Goal: Task Accomplishment & Management: Complete application form

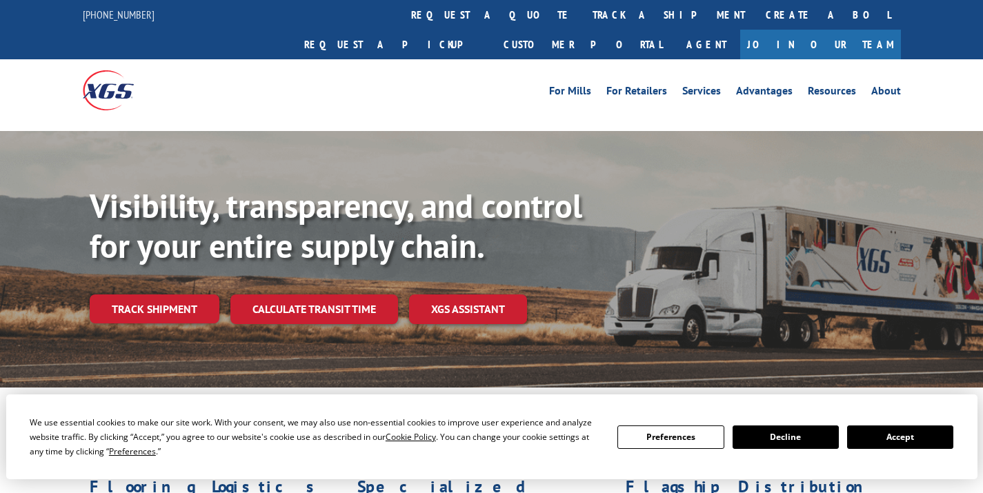
click at [190, 300] on div "Visibility, transparency, and control for your entire supply chain. Track shipm…" at bounding box center [536, 282] width 893 height 192
click at [190, 293] on div "Visibility, transparency, and control for your entire supply chain. Track shipm…" at bounding box center [536, 282] width 893 height 192
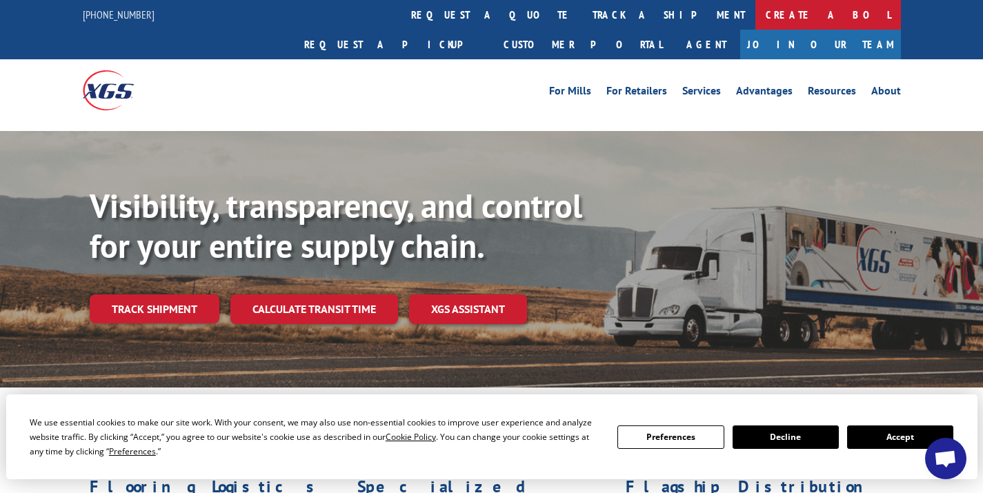
click at [755, 14] on link "Create a BOL" at bounding box center [827, 15] width 145 height 30
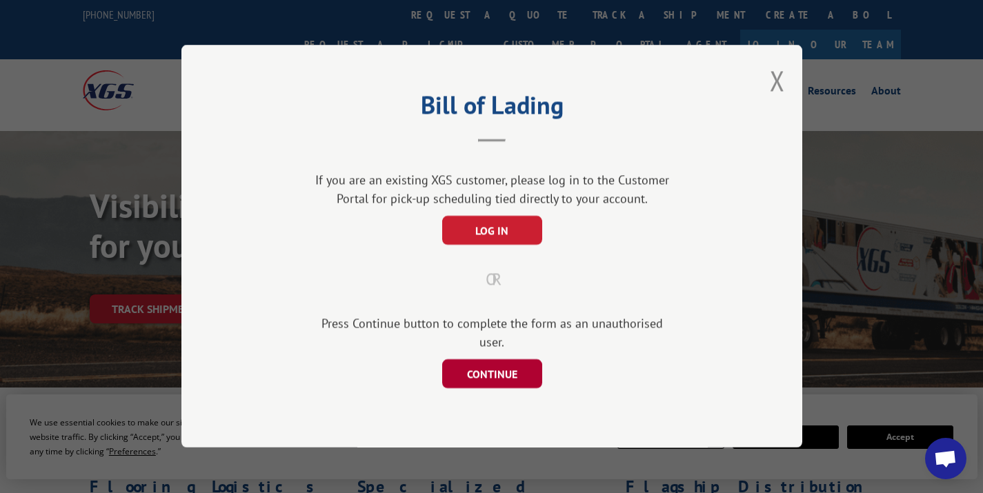
click at [481, 374] on button "CONTINUE" at bounding box center [491, 374] width 100 height 29
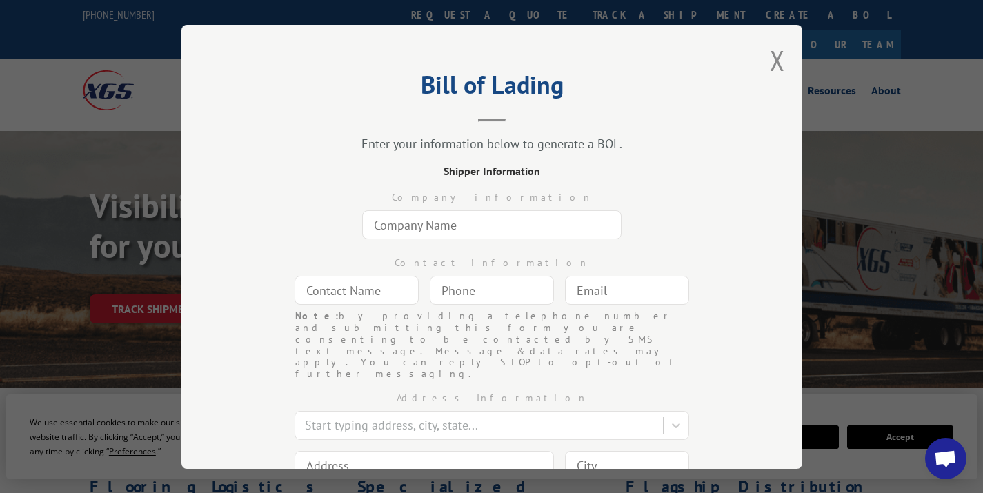
click at [423, 232] on input "text" at bounding box center [491, 224] width 259 height 29
type input "w"
type input "Elegante Carpet"
click at [375, 281] on input "text" at bounding box center [356, 290] width 124 height 29
type input "[PERSON_NAME]"
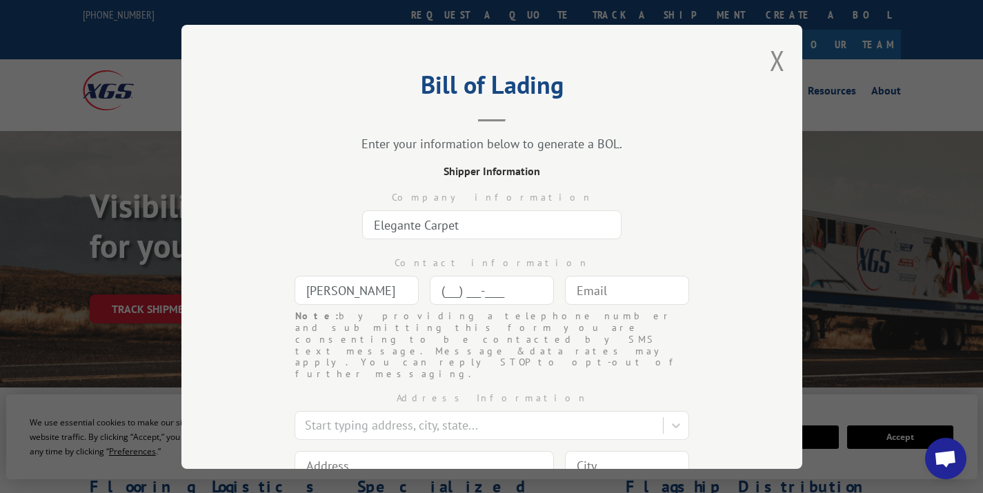
click at [483, 294] on input "(___) ___-____" at bounding box center [492, 290] width 124 height 29
click at [439, 290] on input "(___) ___-____" at bounding box center [492, 290] width 124 height 29
type input "[PHONE_NUMBER]"
click at [638, 285] on input "text" at bounding box center [627, 290] width 124 height 29
type input "[EMAIL_ADDRESS][DOMAIN_NAME]"
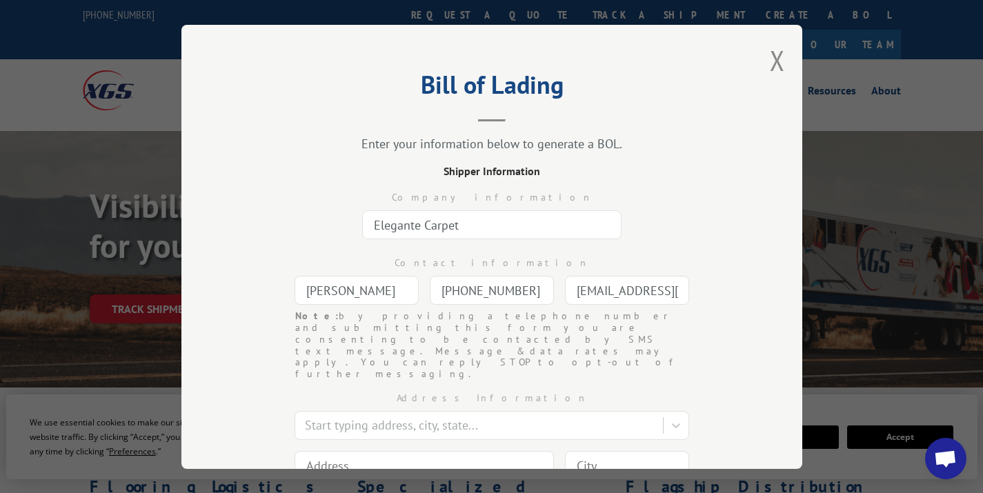
click at [434, 451] on input at bounding box center [423, 465] width 259 height 29
type input "[STREET_ADDRESS]"
click at [583, 451] on input at bounding box center [627, 465] width 124 height 29
type input "Marietta"
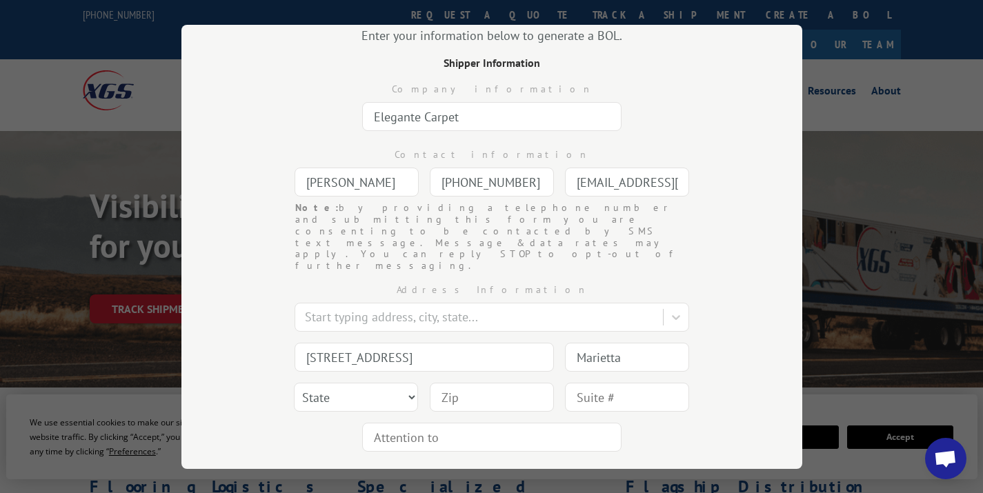
scroll to position [111, 0]
click at [350, 380] on select "State [US_STATE] [US_STATE] [US_STATE] [US_STATE] [US_STATE] [US_STATE] [US_STA…" at bounding box center [356, 394] width 124 height 29
select select "GA"
click at [467, 380] on input at bounding box center [492, 394] width 124 height 29
type input "30067"
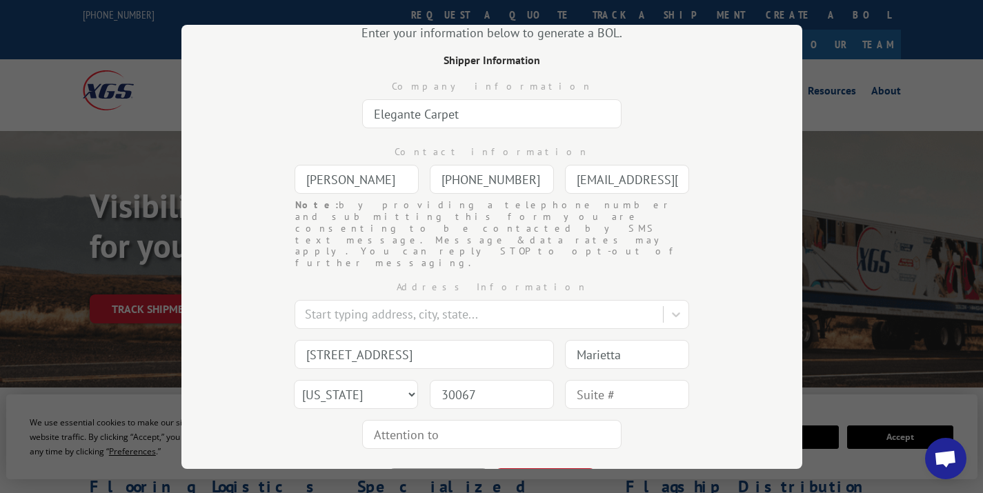
click at [579, 380] on input "text" at bounding box center [627, 394] width 124 height 29
click at [674, 454] on div "BACK CONTINUE" at bounding box center [491, 476] width 483 height 44
click at [587, 468] on button "CONTINUE" at bounding box center [545, 483] width 100 height 30
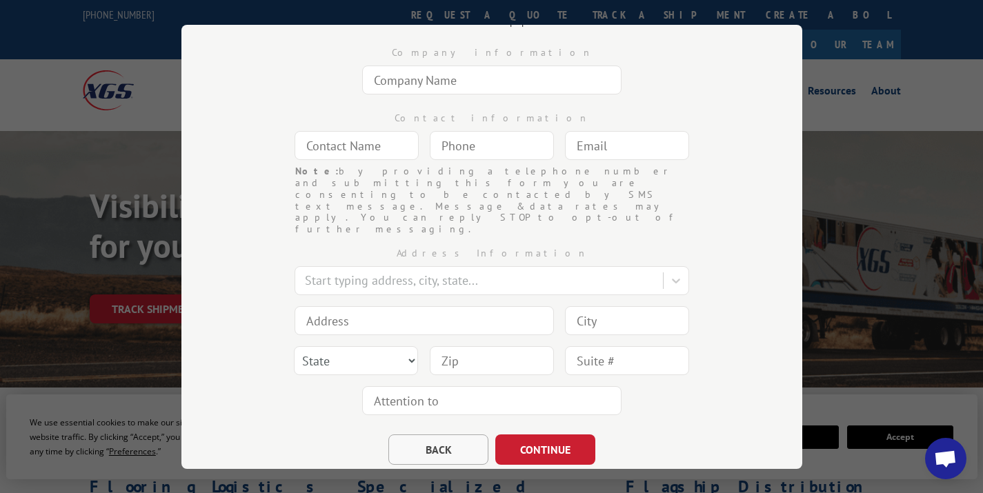
click at [436, 434] on button "BACK" at bounding box center [438, 449] width 100 height 30
select select "GA"
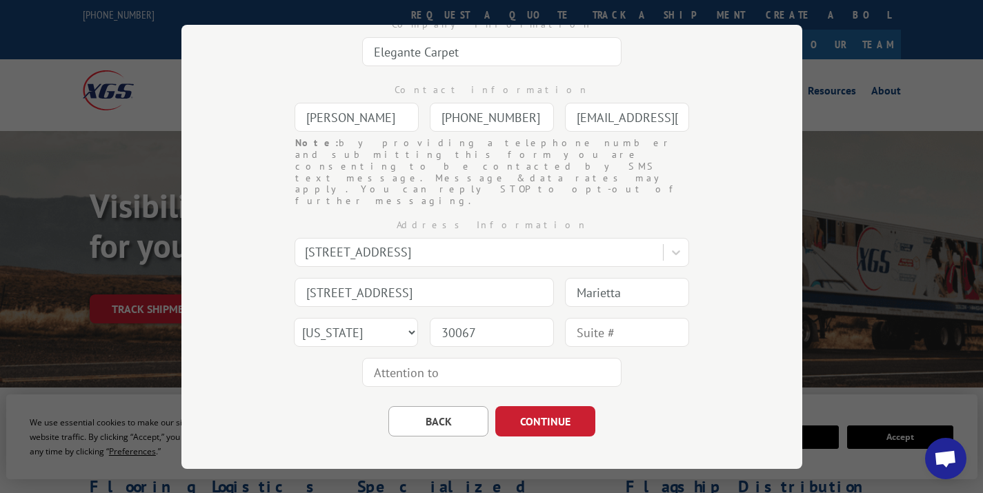
scroll to position [166, 0]
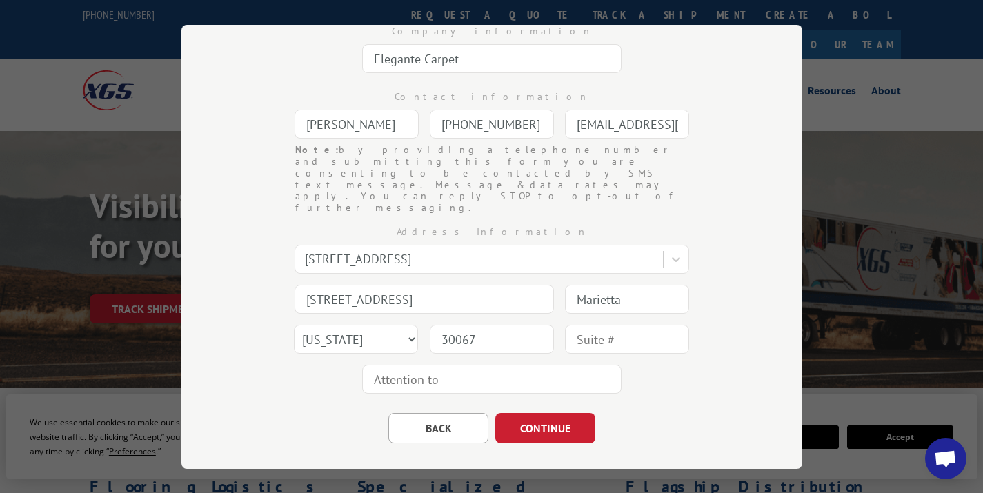
click at [593, 325] on input "text" at bounding box center [627, 339] width 124 height 29
click at [640, 399] on div "BACK CONTINUE" at bounding box center [491, 421] width 483 height 44
click at [566, 325] on input "5" at bounding box center [627, 339] width 124 height 29
type input "STE 5"
click at [532, 413] on button "CONTINUE" at bounding box center [545, 428] width 100 height 30
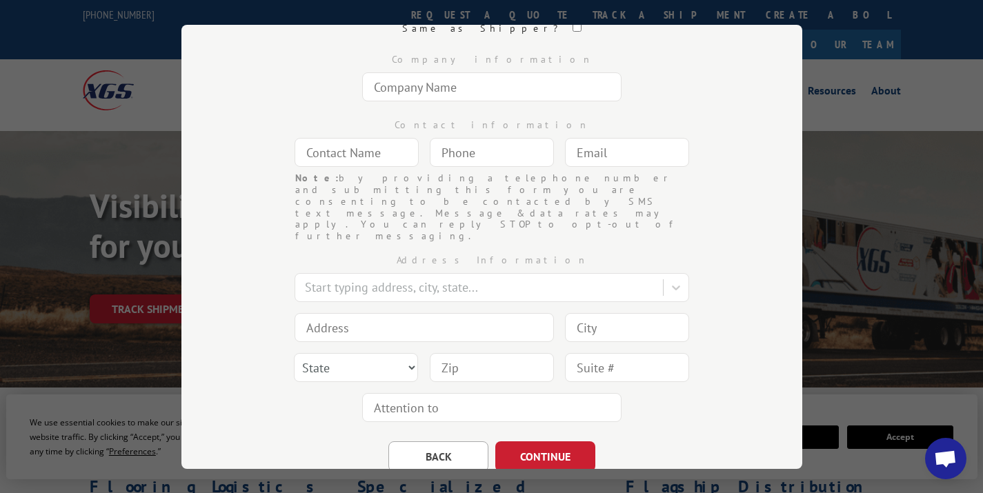
scroll to position [0, 0]
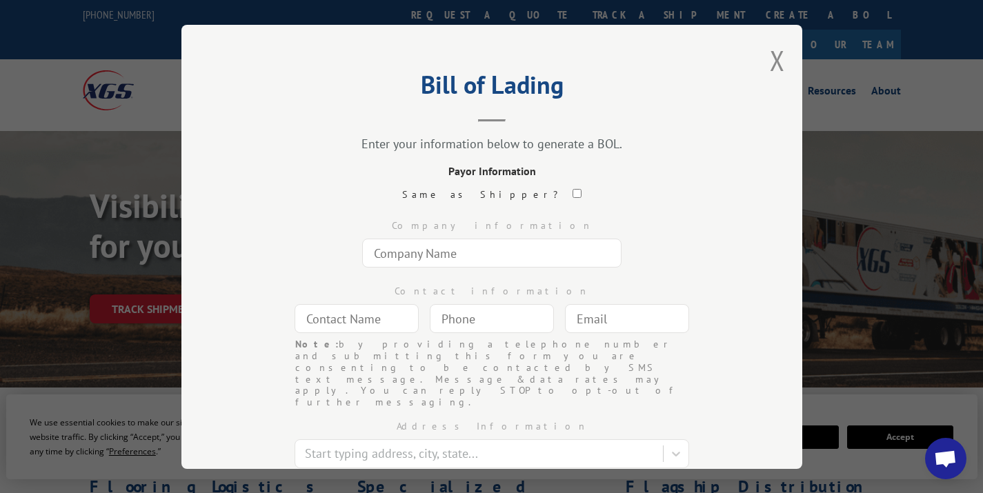
click at [464, 245] on input "text" at bounding box center [491, 253] width 259 height 29
type input "[PERSON_NAME] [PERSON_NAME]"
click at [344, 328] on input "text" at bounding box center [356, 318] width 124 height 29
type input "[PERSON_NAME]"
click at [494, 327] on input "(___) ___-____" at bounding box center [492, 318] width 124 height 29
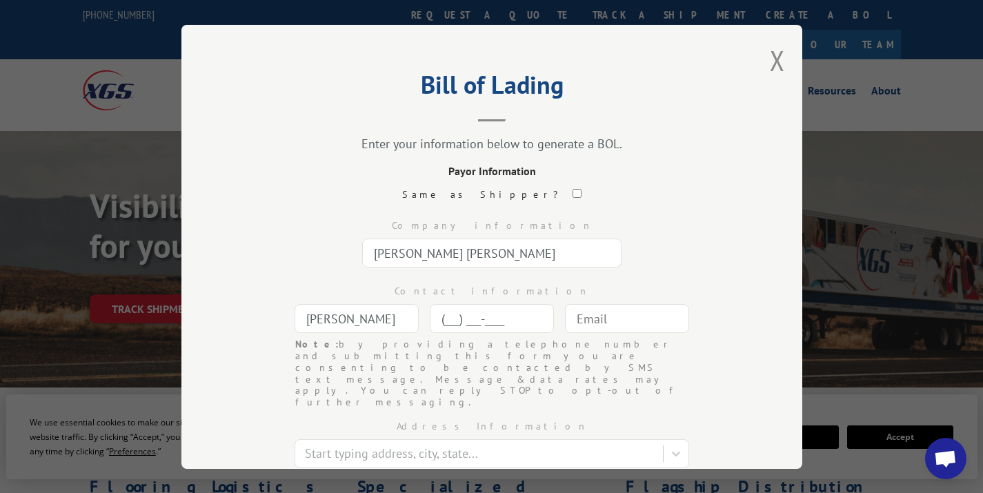
click at [436, 319] on input "(___) ___-____" at bounding box center [492, 318] width 124 height 29
click at [442, 325] on input "(___) ___-____" at bounding box center [492, 318] width 124 height 29
click at [443, 323] on input "(___) ___-____" at bounding box center [492, 318] width 124 height 29
click at [437, 323] on input "(___) ___-____" at bounding box center [492, 318] width 124 height 29
click at [441, 314] on input "(___) ___-____" at bounding box center [492, 318] width 124 height 29
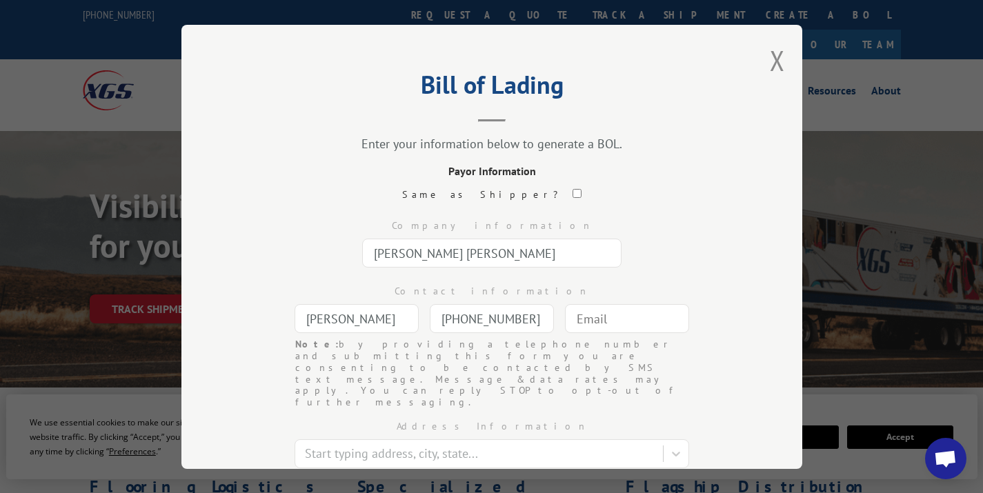
type input "[PHONE_NUMBER]"
click at [643, 319] on input "text" at bounding box center [627, 318] width 124 height 29
type input "c"
type input "[EMAIL_ADDRESS][DOMAIN_NAME]"
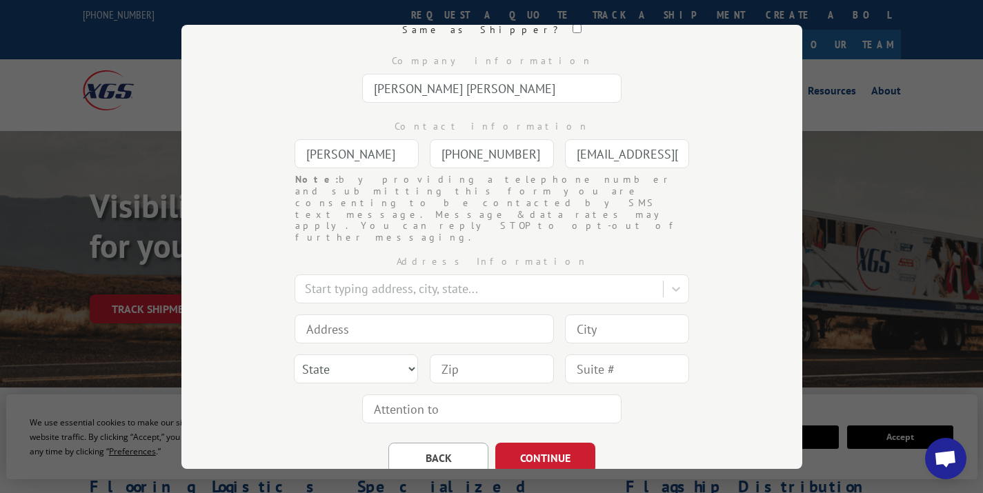
scroll to position [185, 0]
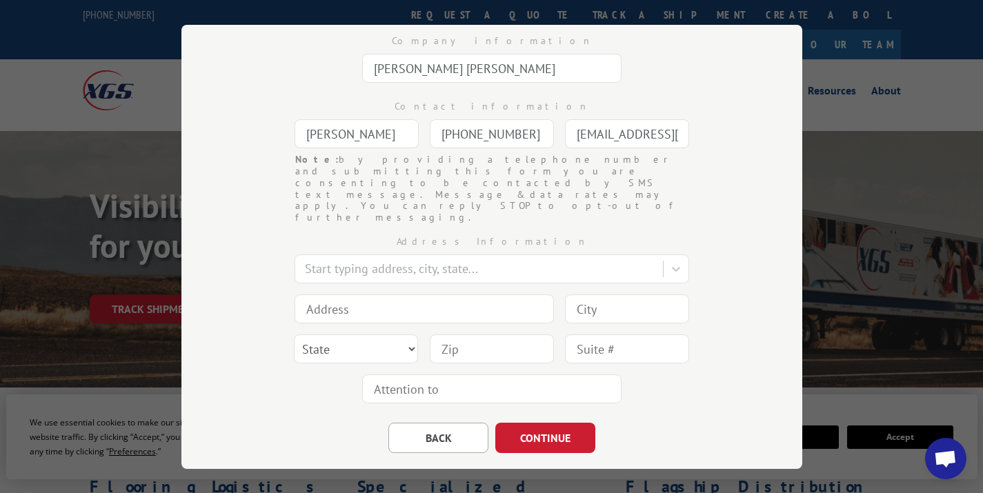
click at [472, 294] on input at bounding box center [423, 308] width 259 height 29
type input "[STREET_ADDRESS]"
click at [620, 294] on input at bounding box center [627, 308] width 124 height 29
type input "[US_STATE]"
click at [361, 334] on select "State [US_STATE] [US_STATE] [US_STATE] [US_STATE] [US_STATE] [US_STATE] [US_STA…" at bounding box center [356, 348] width 124 height 29
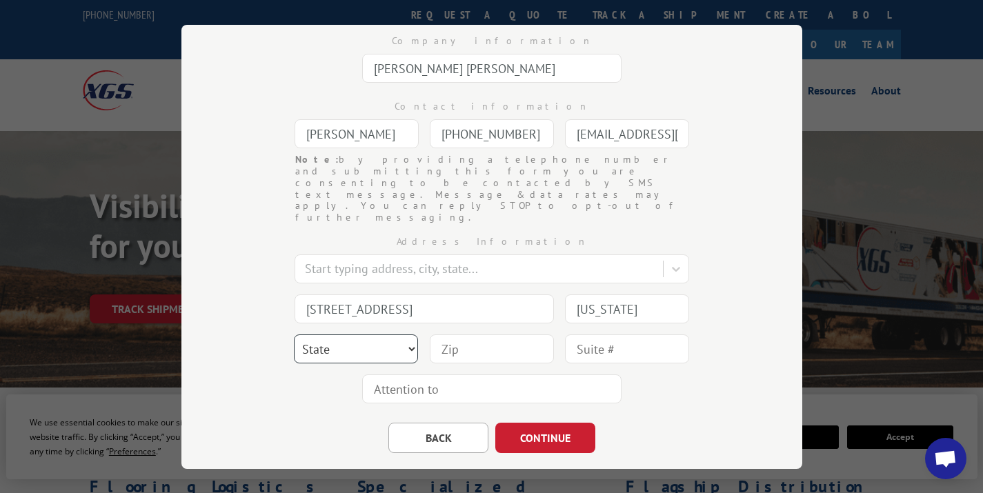
select select "NY"
click at [458, 333] on div at bounding box center [492, 349] width 124 height 32
type input "10001"
click at [693, 409] on div "BACK CONTINUE" at bounding box center [491, 431] width 483 height 44
click at [629, 334] on input "text" at bounding box center [627, 348] width 124 height 29
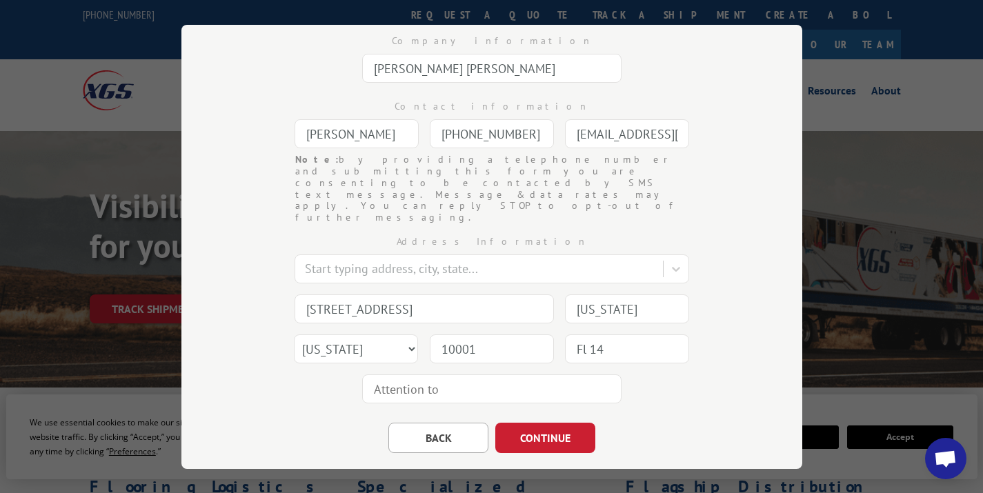
type input "Fl 14"
click at [783, 296] on div "Bill of Lading Enter your information below to generate a BOL. Payor Informatio…" at bounding box center [491, 247] width 621 height 444
click at [530, 423] on button "CONTINUE" at bounding box center [545, 438] width 100 height 30
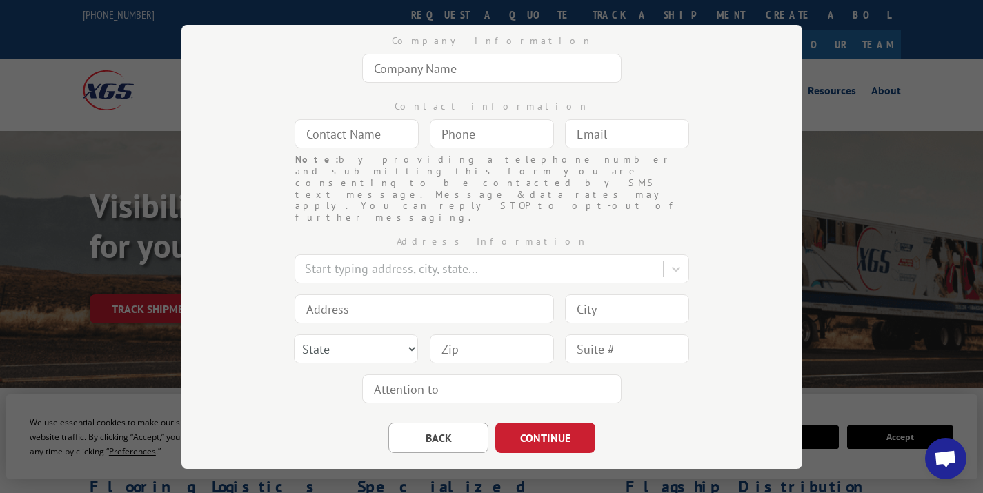
click at [466, 78] on input "text" at bounding box center [491, 68] width 259 height 29
type input "a"
type input "[PERSON_NAME]"
click at [359, 137] on input "text" at bounding box center [356, 133] width 124 height 29
type input "[PERSON_NAME]"
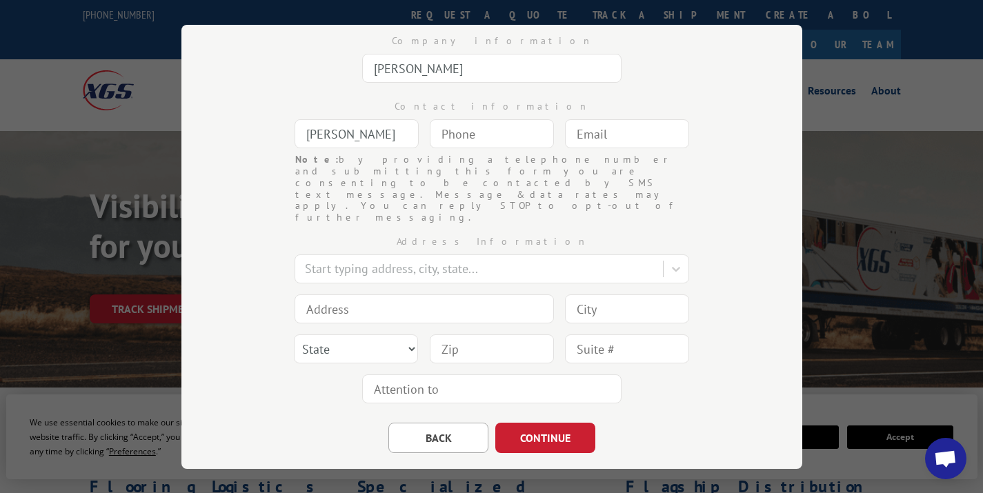
type input "(___) ___-____"
click at [478, 131] on input "(___) ___-____" at bounding box center [492, 133] width 124 height 29
type input "[PHONE_NUMBER]"
click at [645, 148] on input "text" at bounding box center [627, 133] width 124 height 29
type input "[EMAIL_ADDRESS][DOMAIN_NAME]"
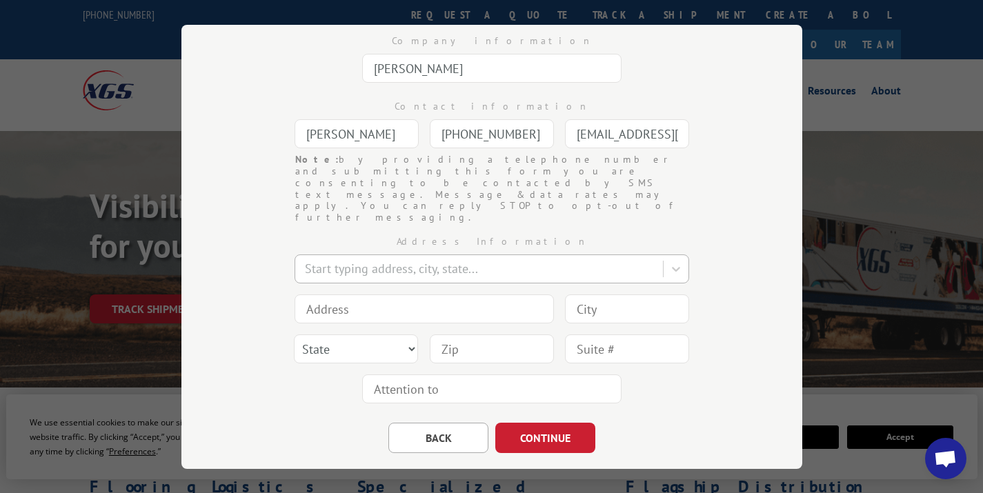
click at [471, 259] on div at bounding box center [480, 268] width 351 height 19
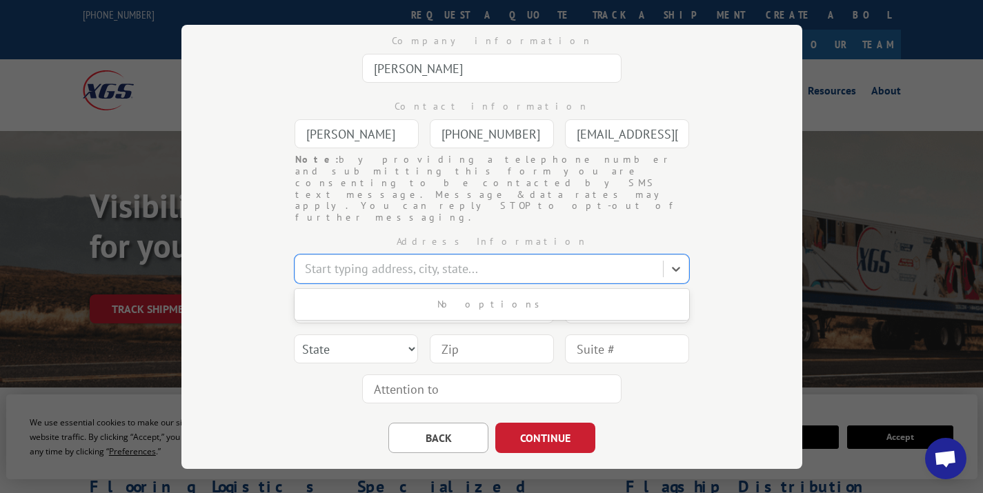
click at [732, 177] on div "Bill of Lading Enter your information below to generate a BOL. Consignee Inform…" at bounding box center [491, 247] width 621 height 444
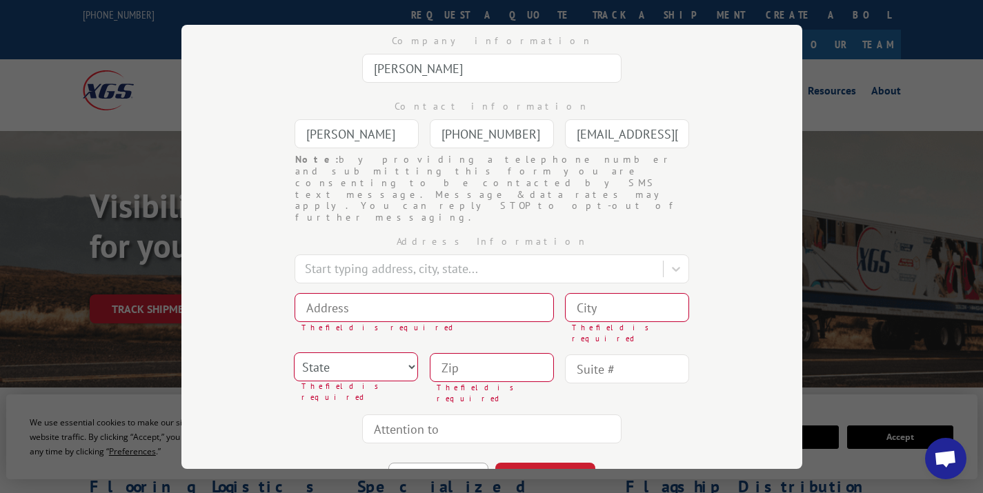
click at [473, 293] on input at bounding box center [423, 307] width 259 height 29
click at [465, 257] on div "Start typing address, city, state..." at bounding box center [480, 269] width 365 height 24
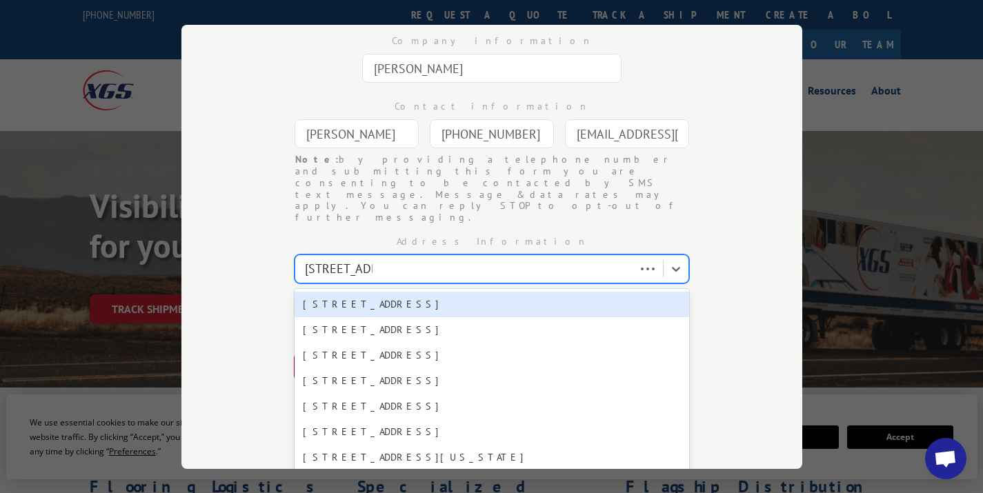
type input "313 S Centen"
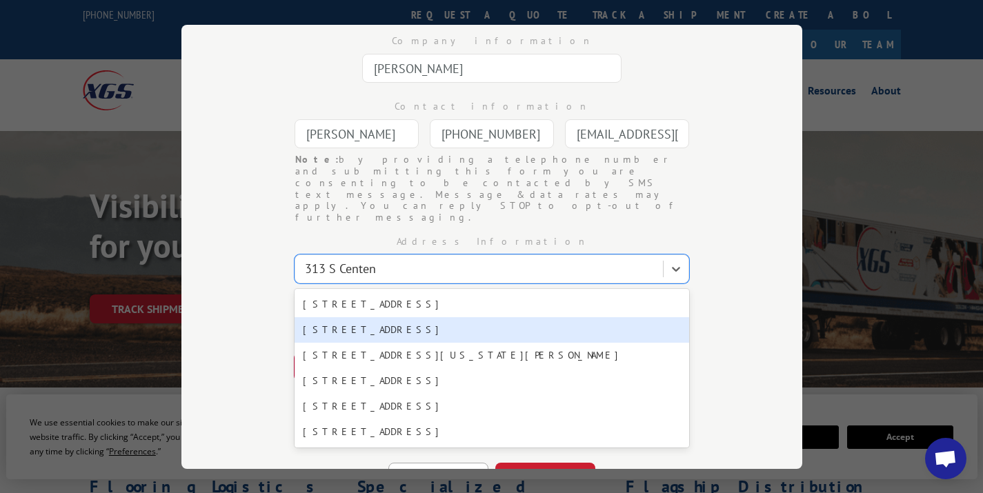
click at [449, 317] on div "[STREET_ADDRESS]" at bounding box center [491, 330] width 394 height 26
type input "[STREET_ADDRESS]"
type input "High Point"
select select "NC"
type input "27260"
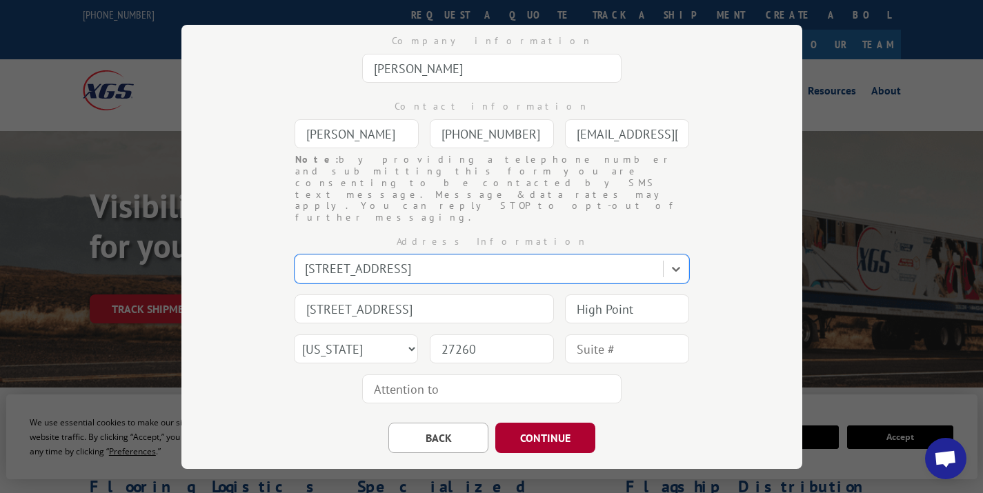
click at [539, 423] on button "CONTINUE" at bounding box center [545, 438] width 100 height 30
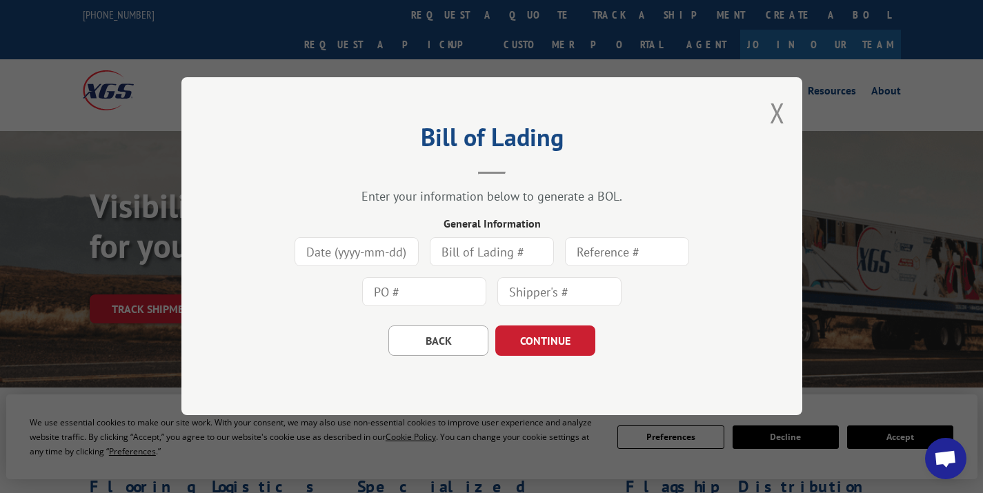
scroll to position [0, 0]
click at [385, 251] on input at bounding box center [356, 252] width 124 height 29
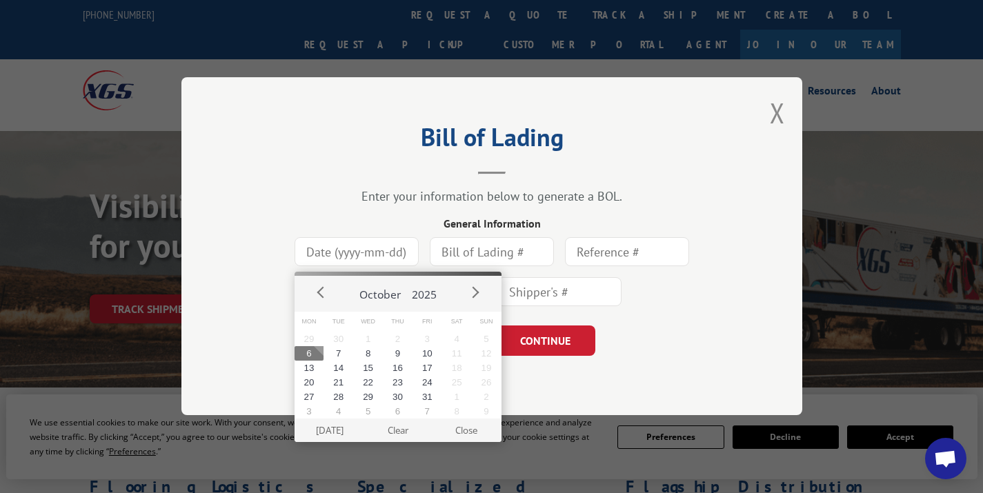
click at [316, 348] on button "6" at bounding box center [309, 353] width 30 height 14
type input "[DATE]"
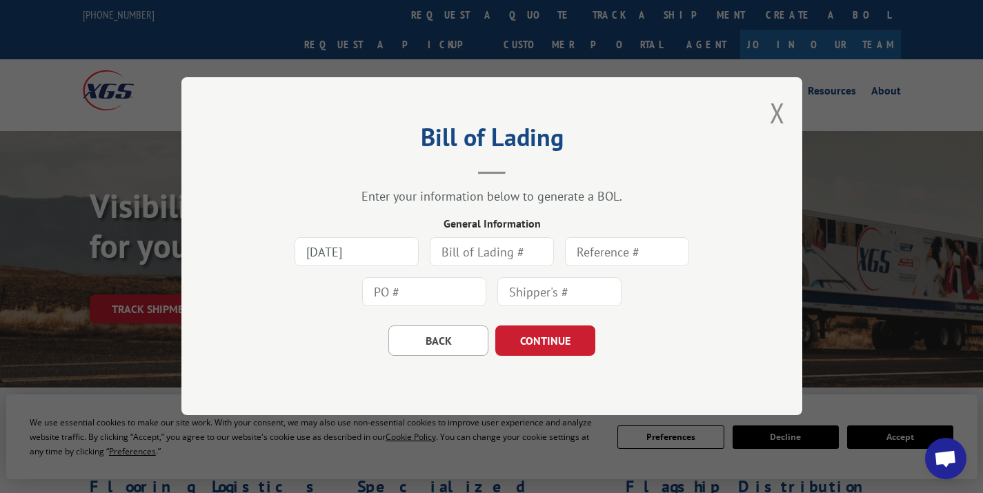
click at [485, 261] on input "text" at bounding box center [492, 252] width 124 height 29
type input "N"
click at [554, 343] on button "CONTINUE" at bounding box center [545, 341] width 100 height 30
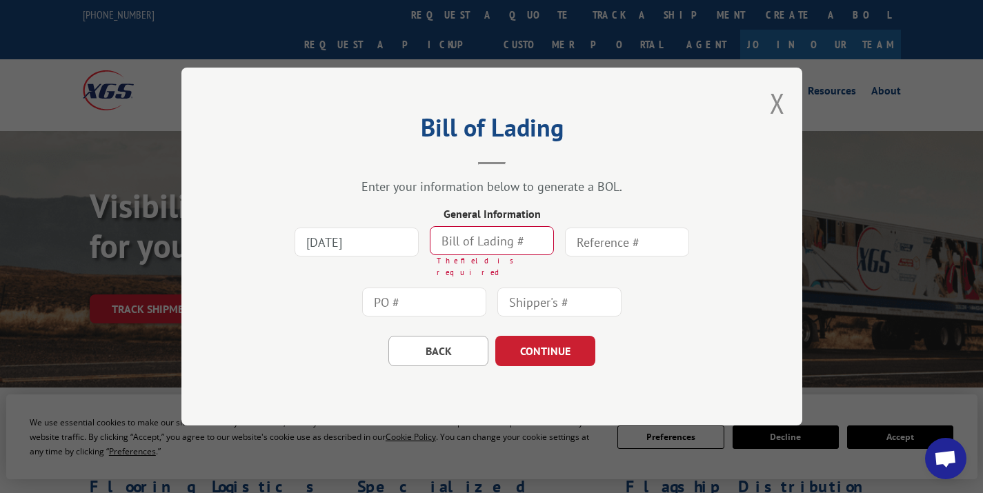
click at [461, 239] on input "text" at bounding box center [492, 240] width 124 height 29
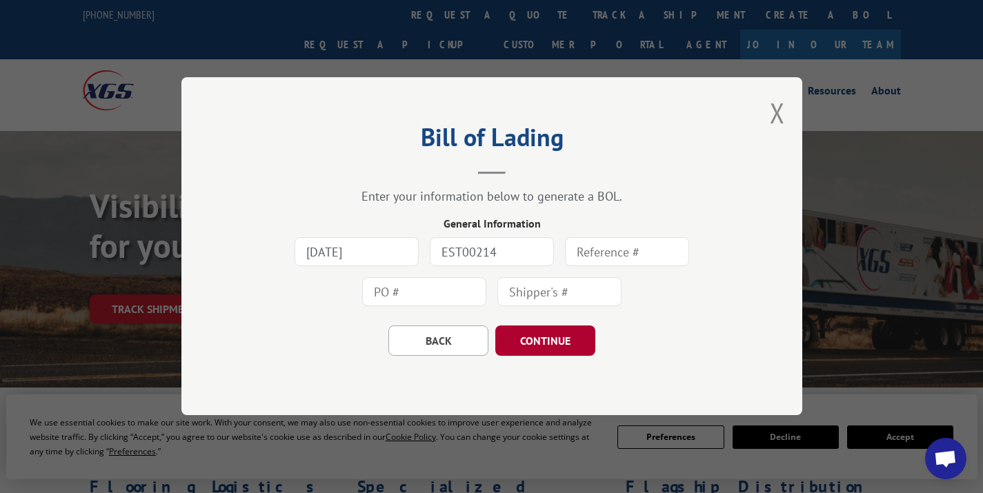
type input "EST00214"
click at [562, 345] on button "CONTINUE" at bounding box center [545, 341] width 100 height 30
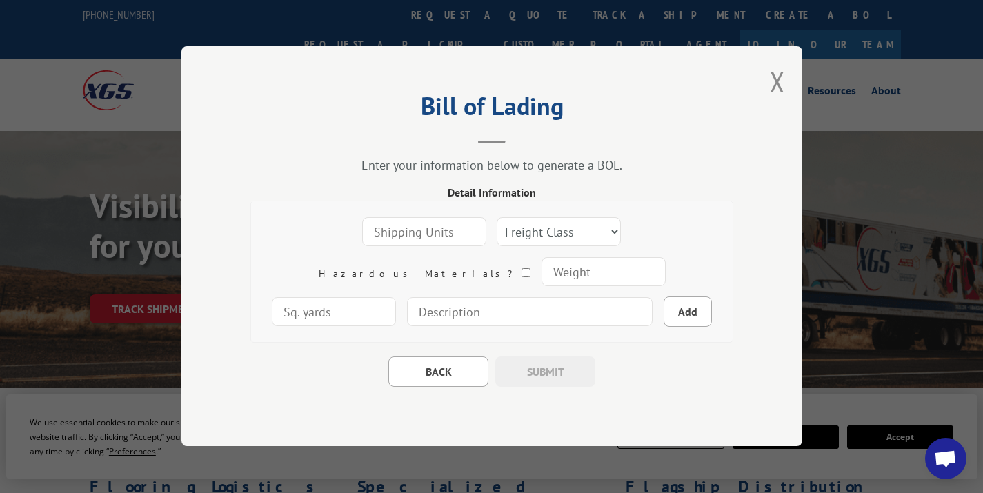
click at [379, 236] on input "number" at bounding box center [424, 232] width 124 height 29
type input "1"
click at [496, 223] on select "Freight Class 50 55 60 65 70 77 85 92 100 110 125 150 175 200 250 300 400 500 C…" at bounding box center [558, 232] width 124 height 29
select select "100"
click at [541, 277] on input "number" at bounding box center [603, 272] width 124 height 29
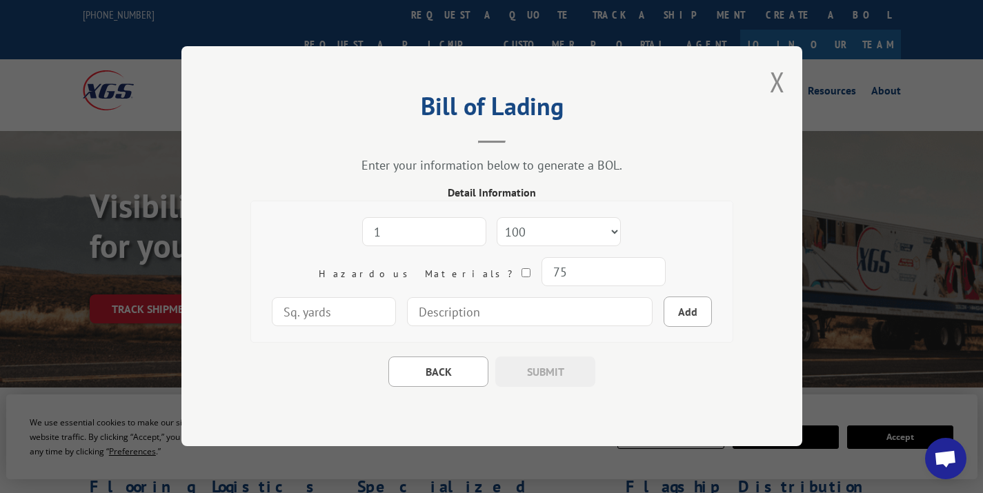
type input "75"
click at [396, 298] on input "number" at bounding box center [334, 312] width 124 height 29
click at [456, 300] on input at bounding box center [529, 312] width 245 height 29
type input "1 carpet roll - 110" x 8" diameter"
click at [663, 308] on button "Add" at bounding box center [687, 312] width 48 height 30
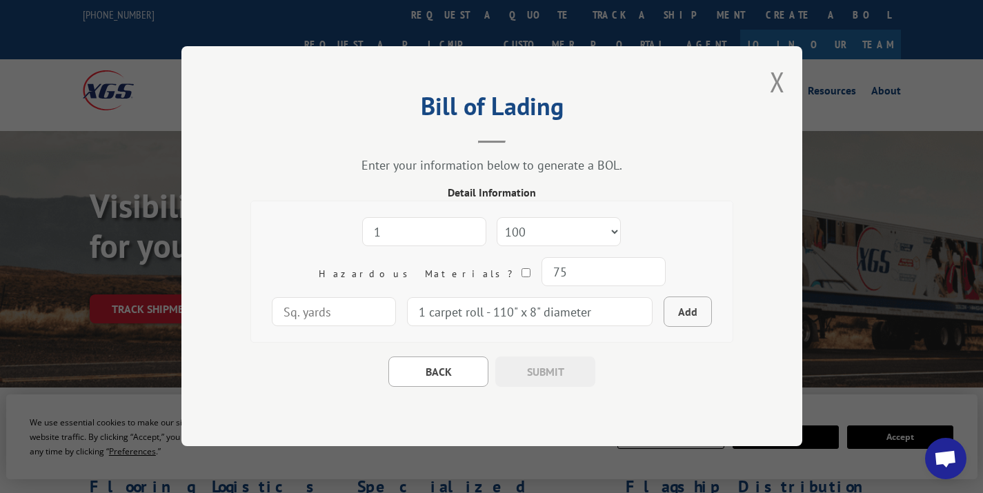
select select
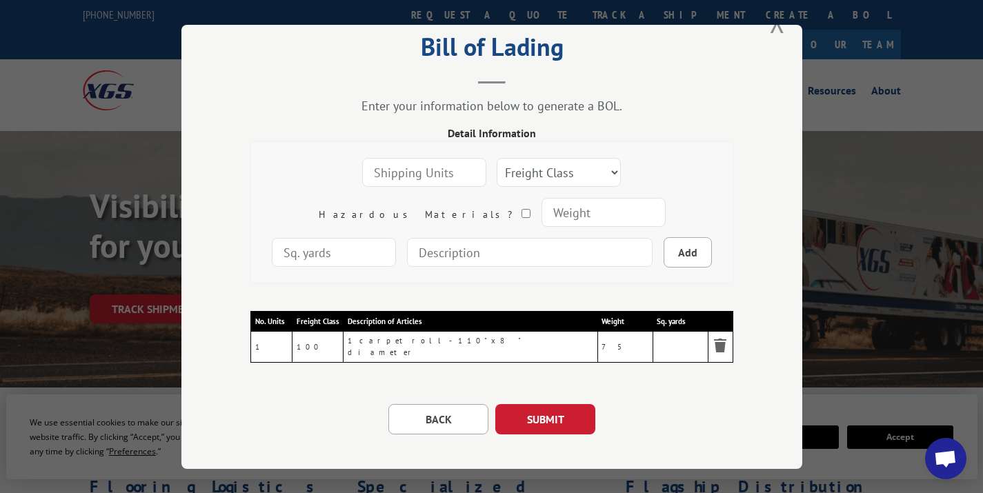
scroll to position [44, 0]
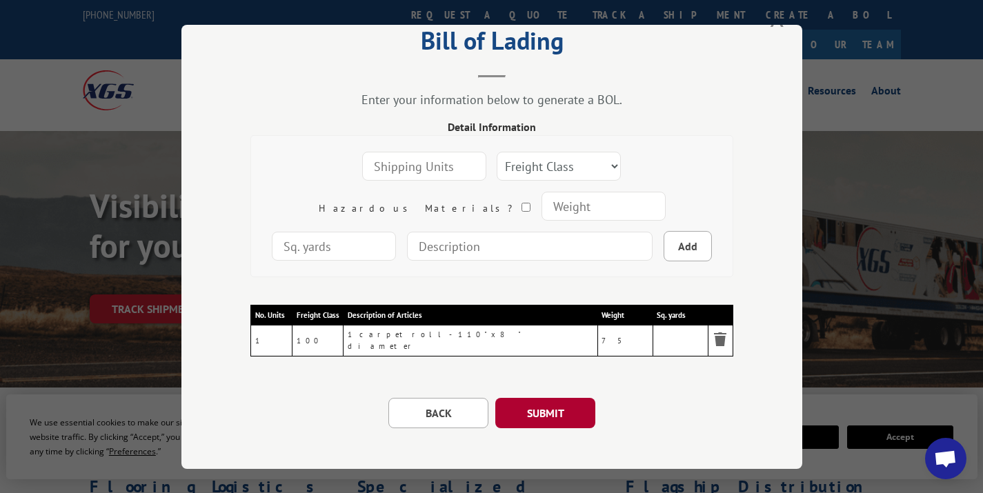
click at [563, 405] on button "SUBMIT" at bounding box center [545, 413] width 100 height 30
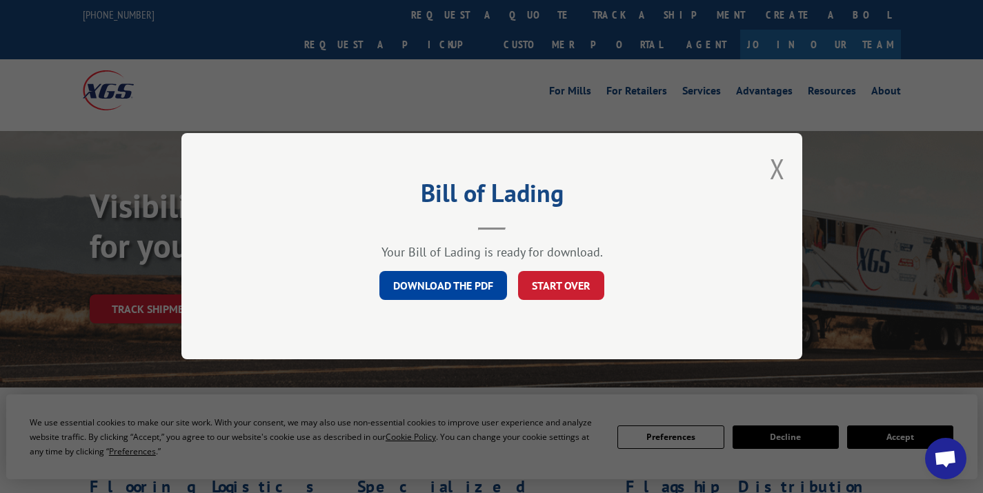
click at [456, 290] on link "DOWNLOAD THE PDF" at bounding box center [443, 286] width 128 height 29
